Goal: Obtain resource: Download file/media

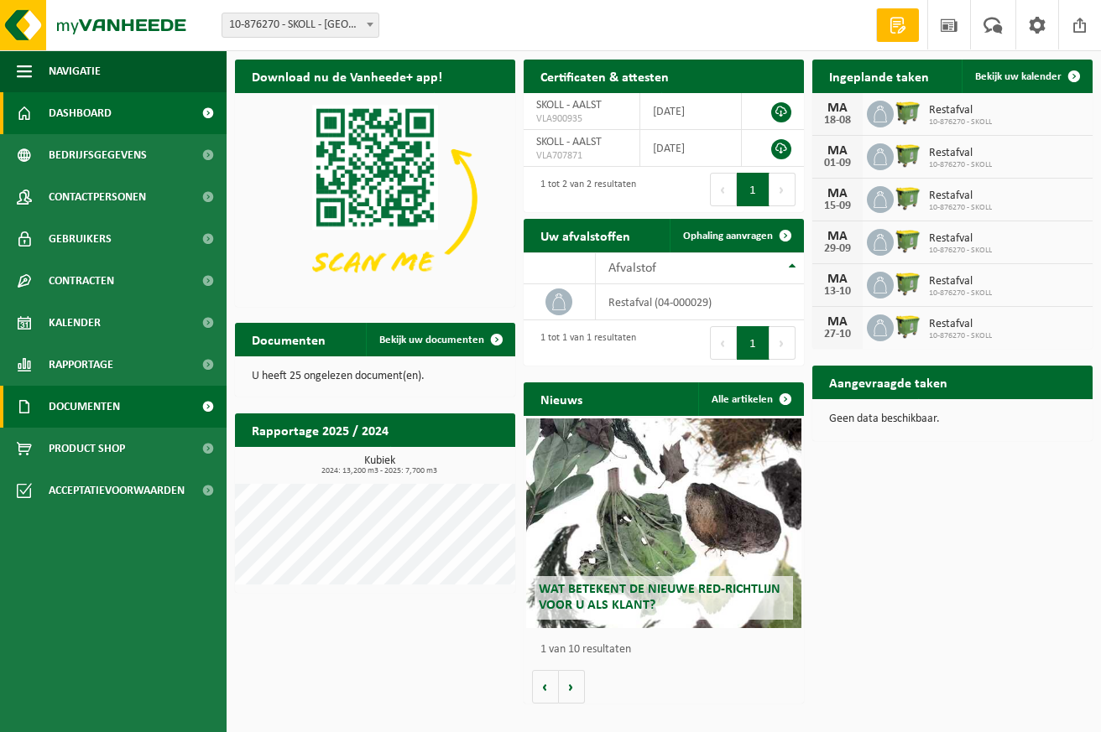
click at [152, 407] on link "Documenten" at bounding box center [113, 407] width 227 height 42
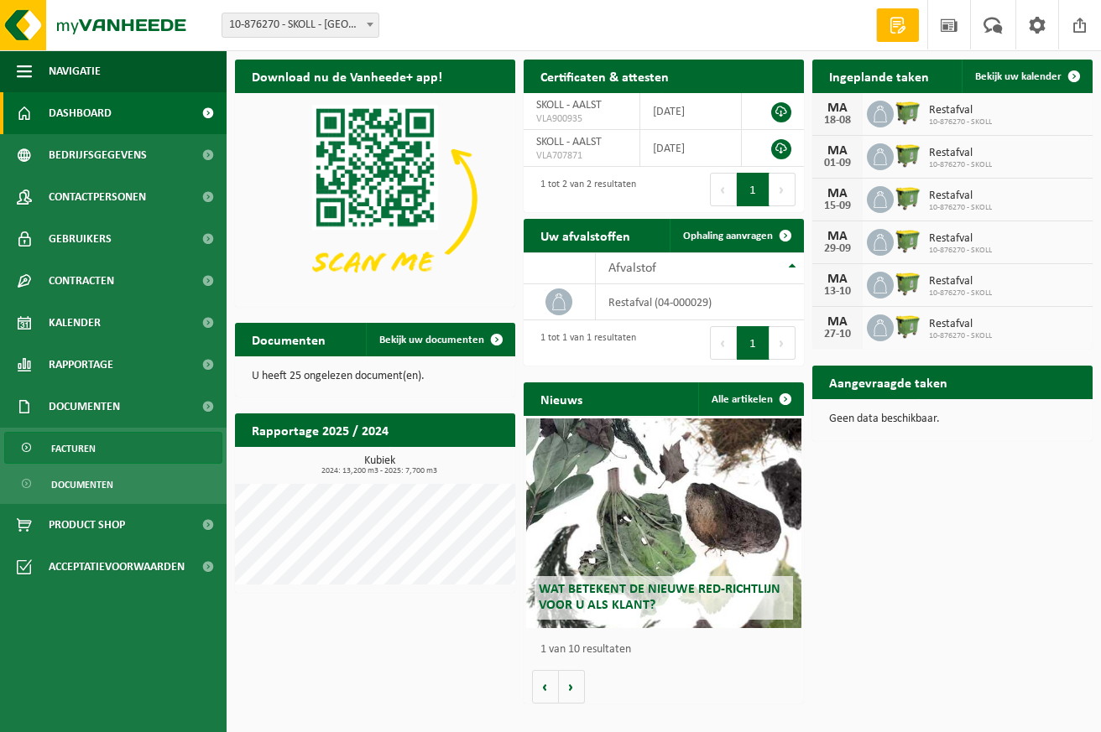
click at [60, 446] on span "Facturen" at bounding box center [73, 449] width 44 height 32
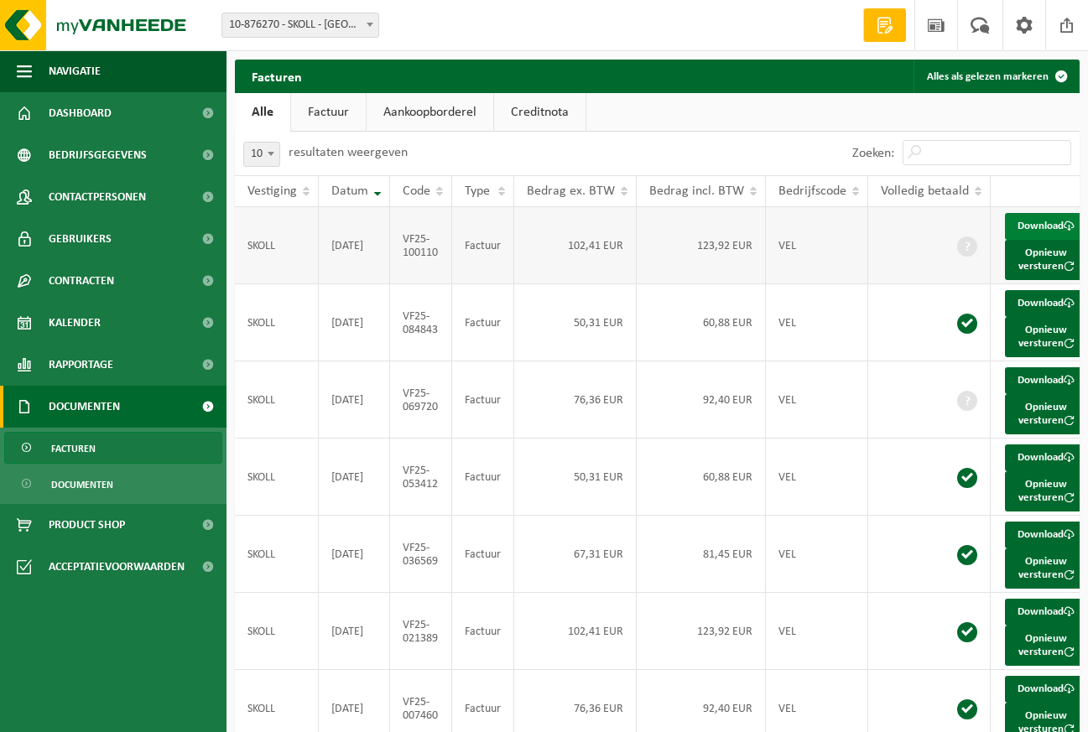
click at [1064, 232] on span at bounding box center [1069, 226] width 11 height 11
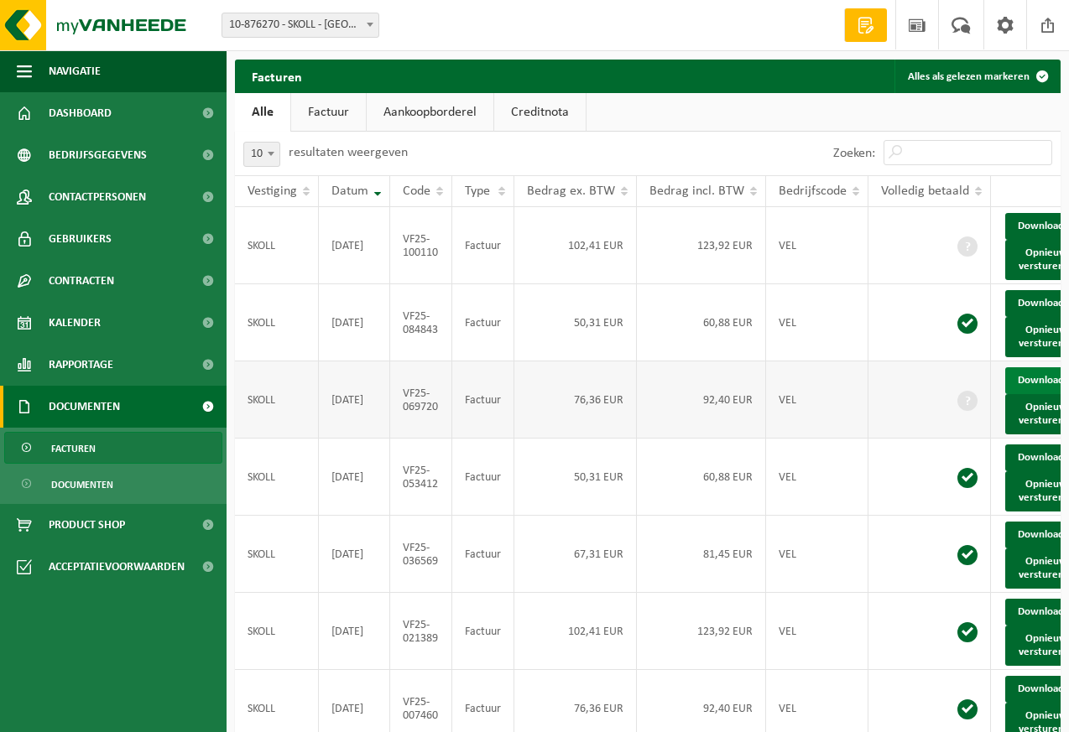
click at [1064, 386] on span at bounding box center [1069, 380] width 11 height 11
